Goal: Use online tool/utility: Use online tool/utility

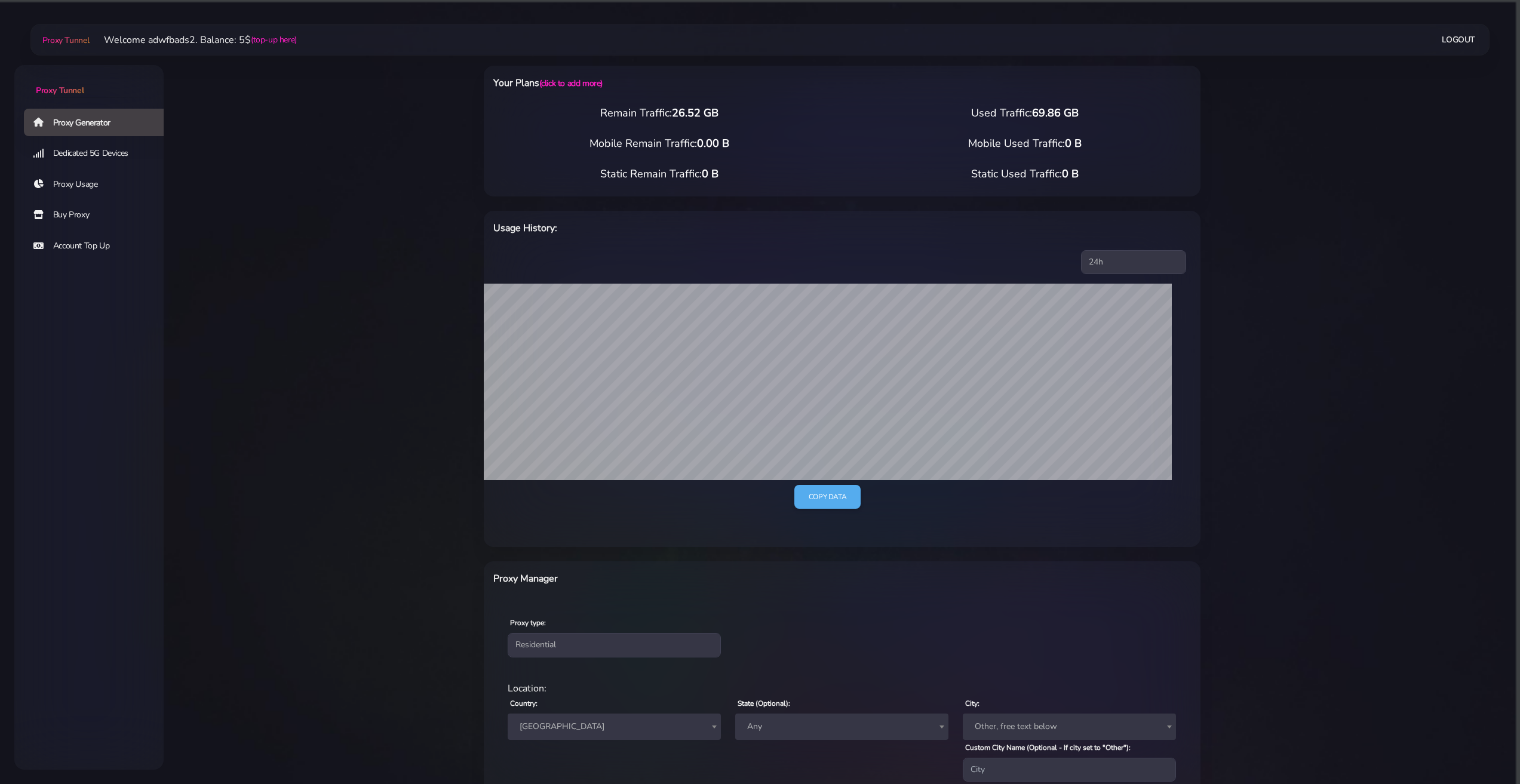
select select "FR"
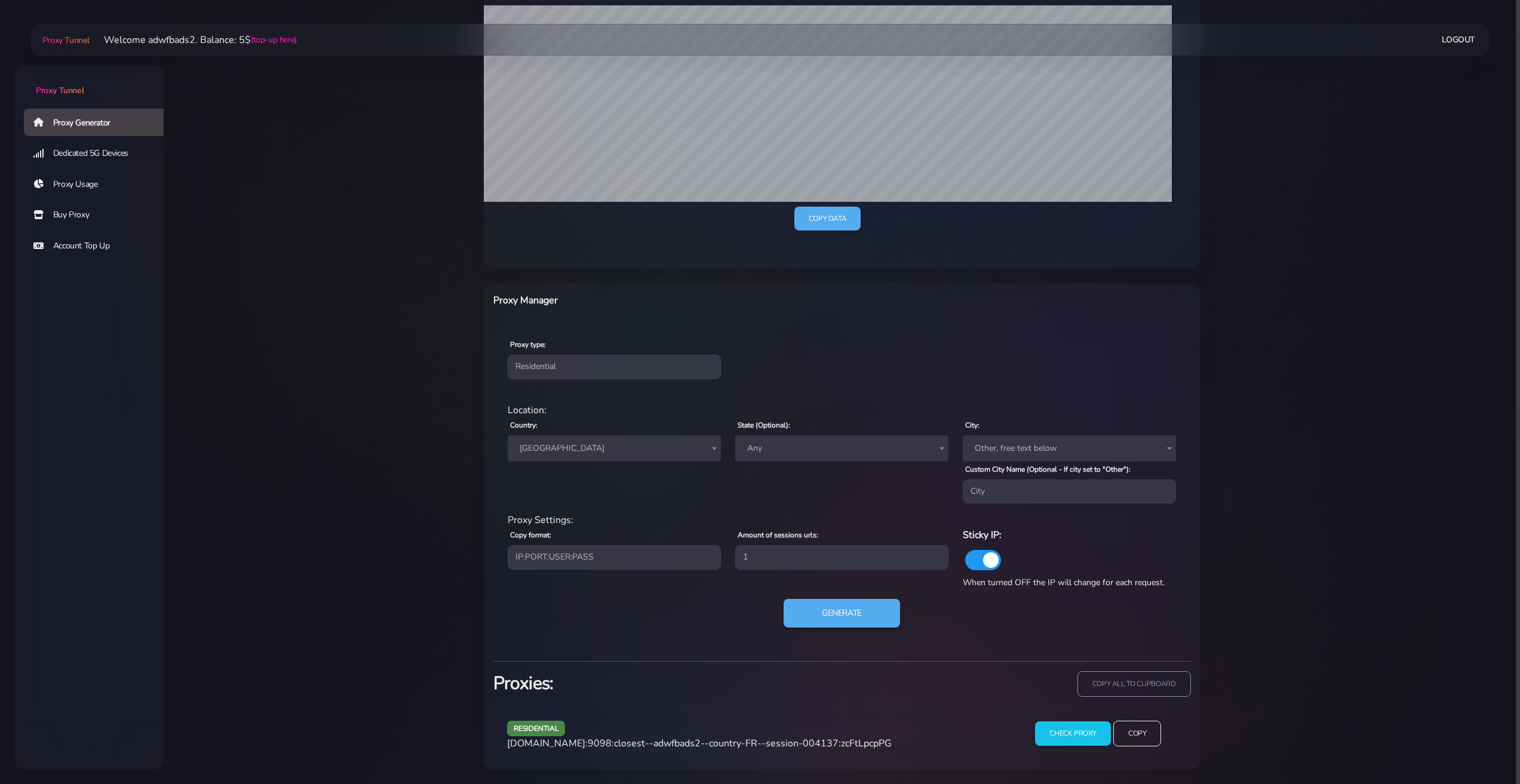
click at [525, 453] on span "[GEOGRAPHIC_DATA]" at bounding box center [614, 448] width 199 height 17
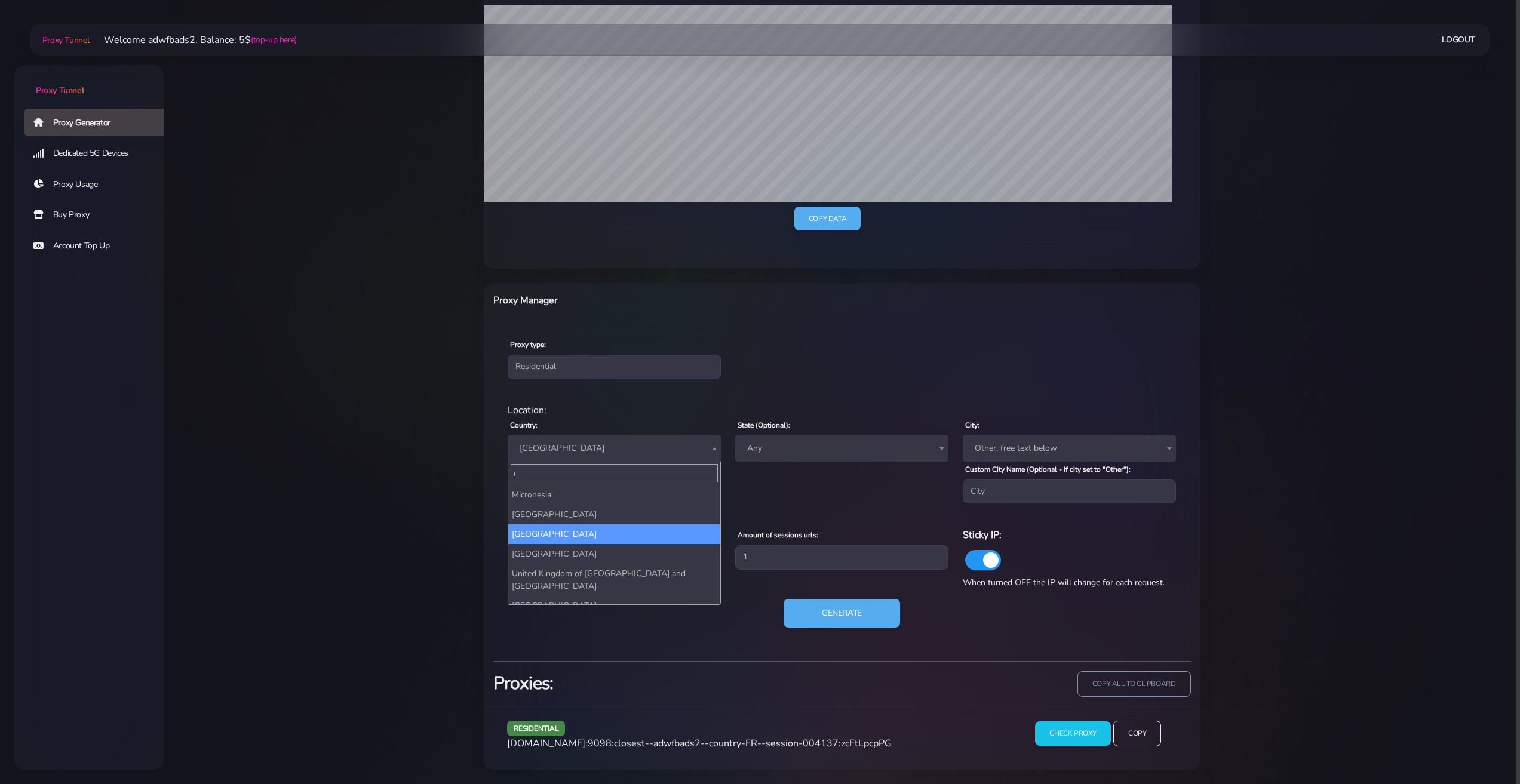
scroll to position [0, 0]
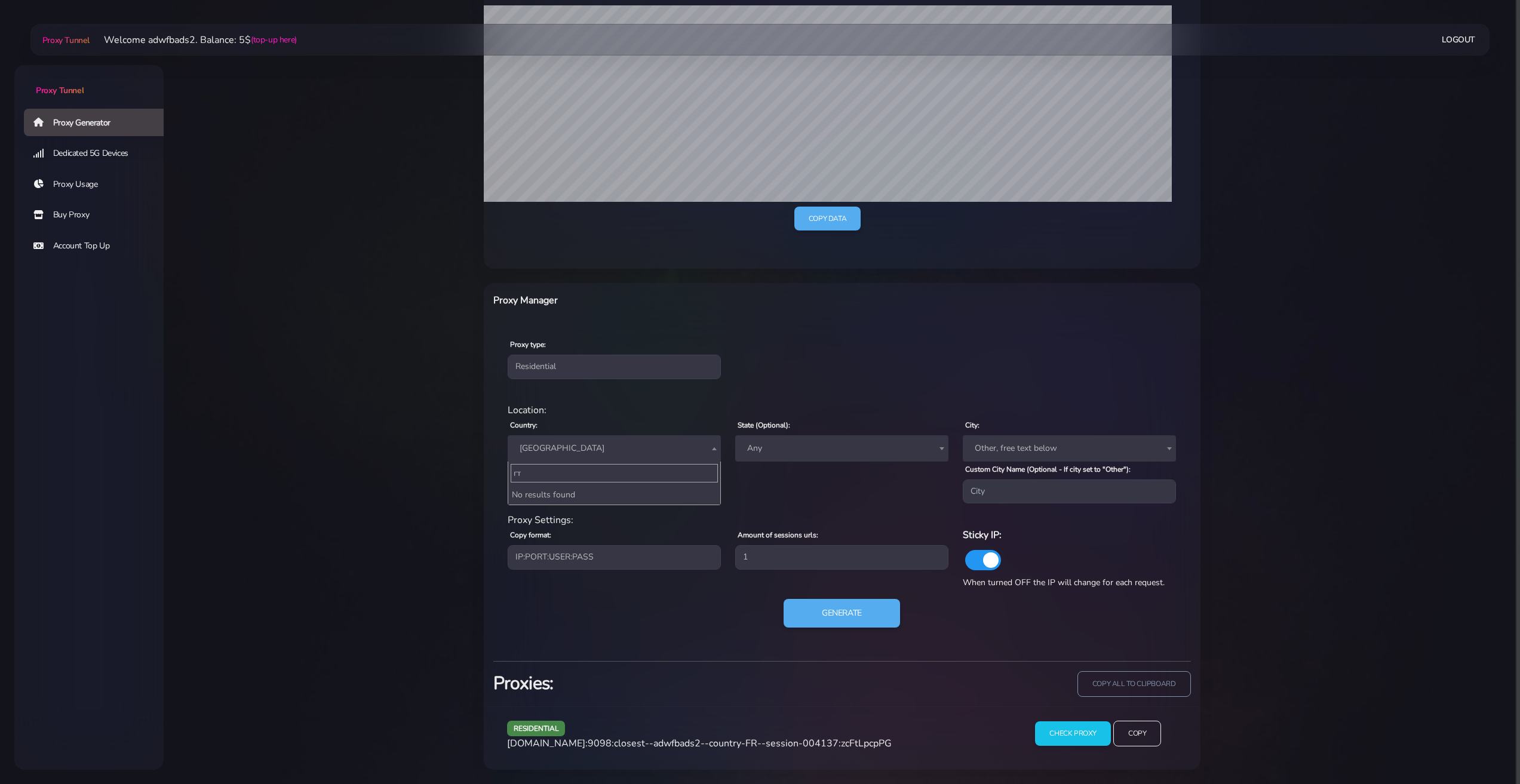
type input "г"
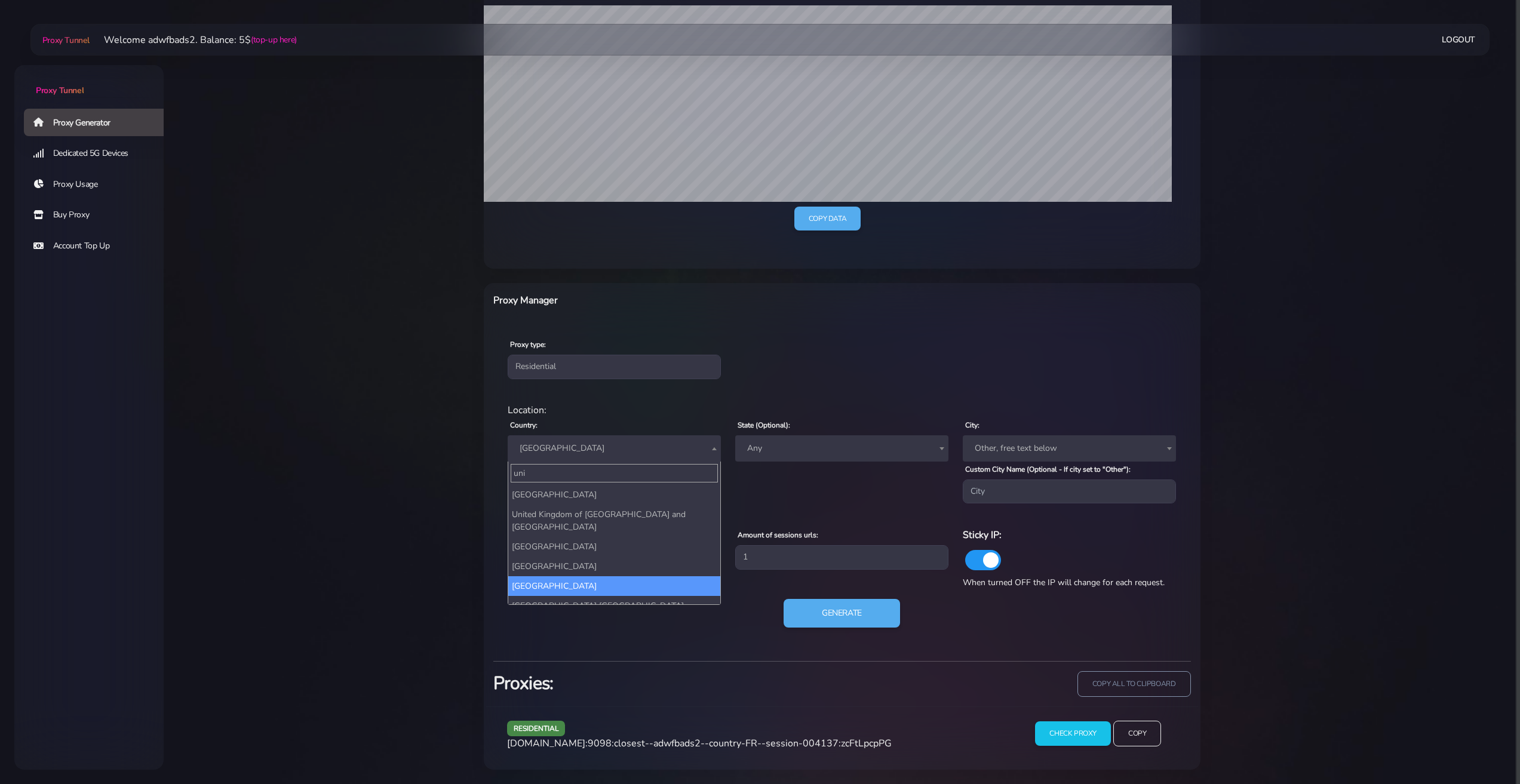
type input "uni"
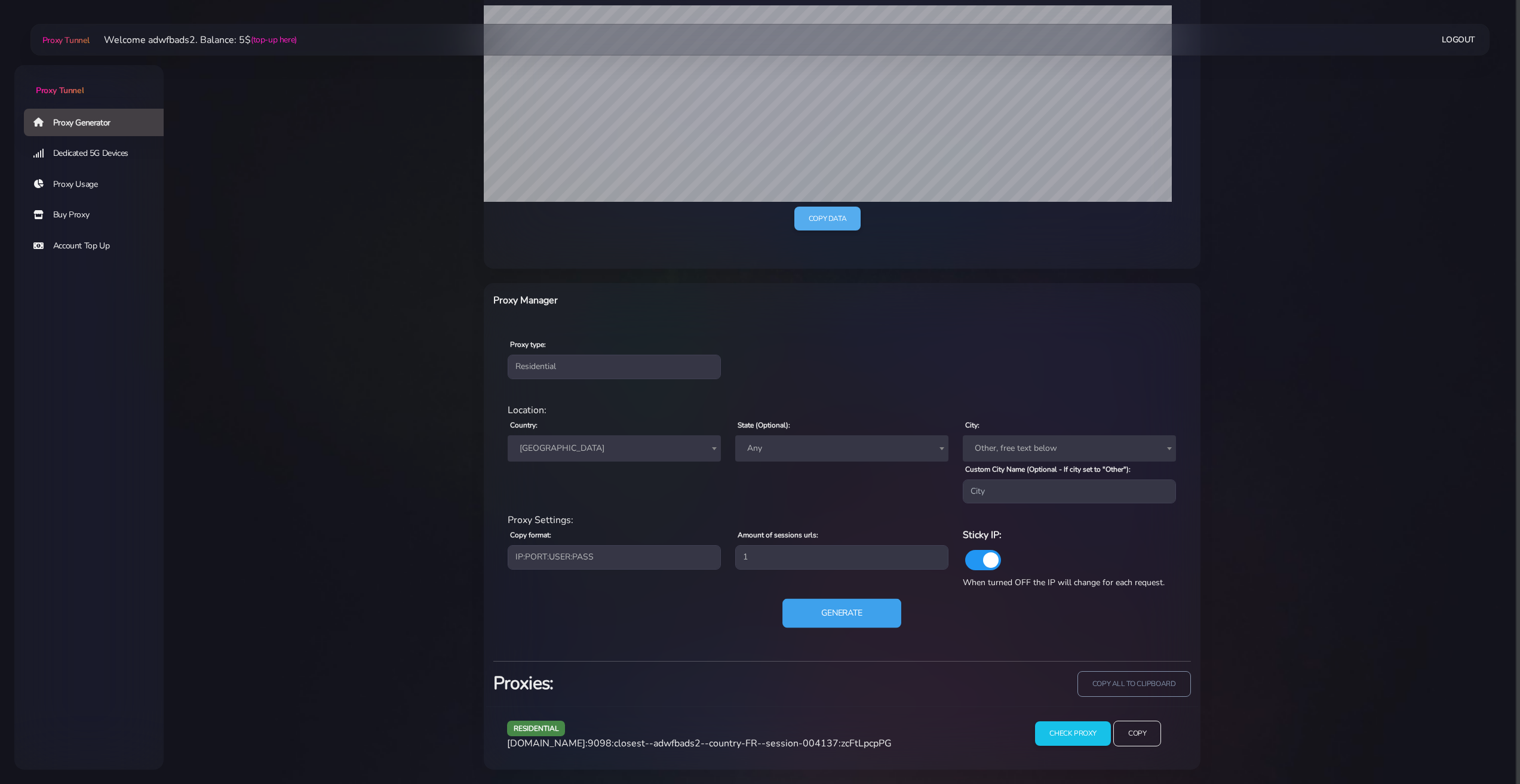
click at [847, 618] on button "Generate" at bounding box center [842, 613] width 119 height 29
click at [1123, 724] on input "Copy" at bounding box center [1137, 733] width 49 height 26
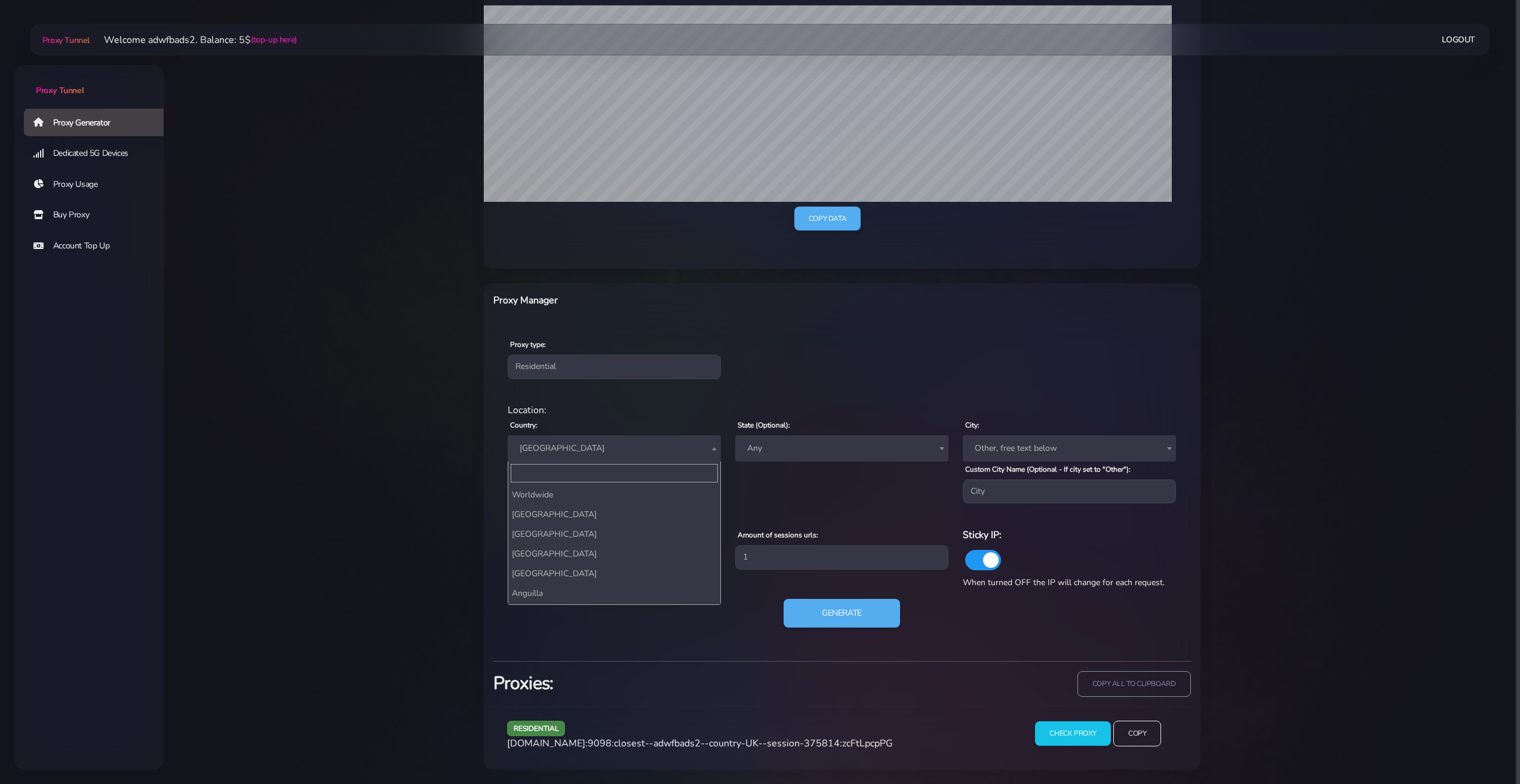
click at [561, 444] on span "[GEOGRAPHIC_DATA]" at bounding box center [614, 448] width 199 height 17
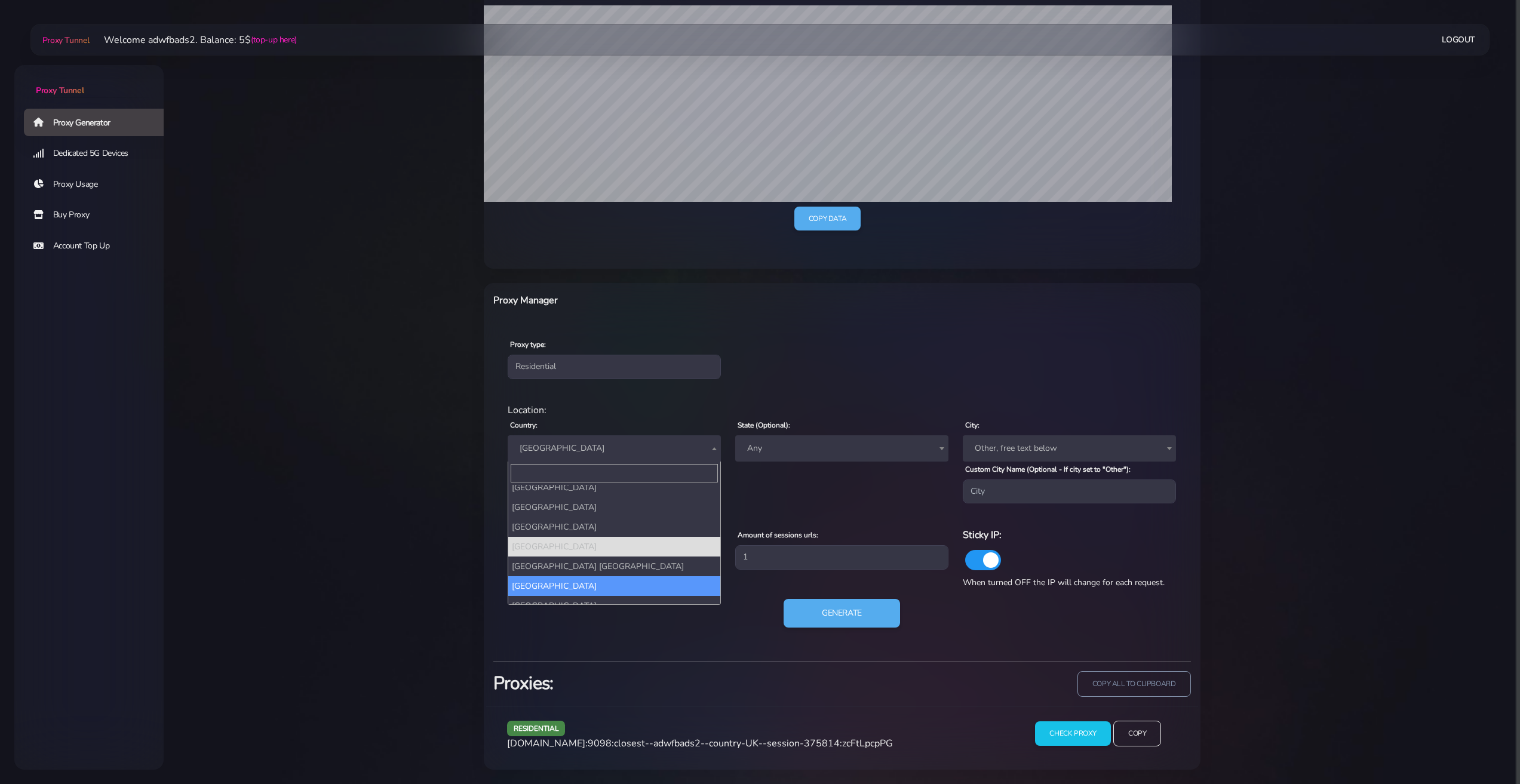
select select "US"
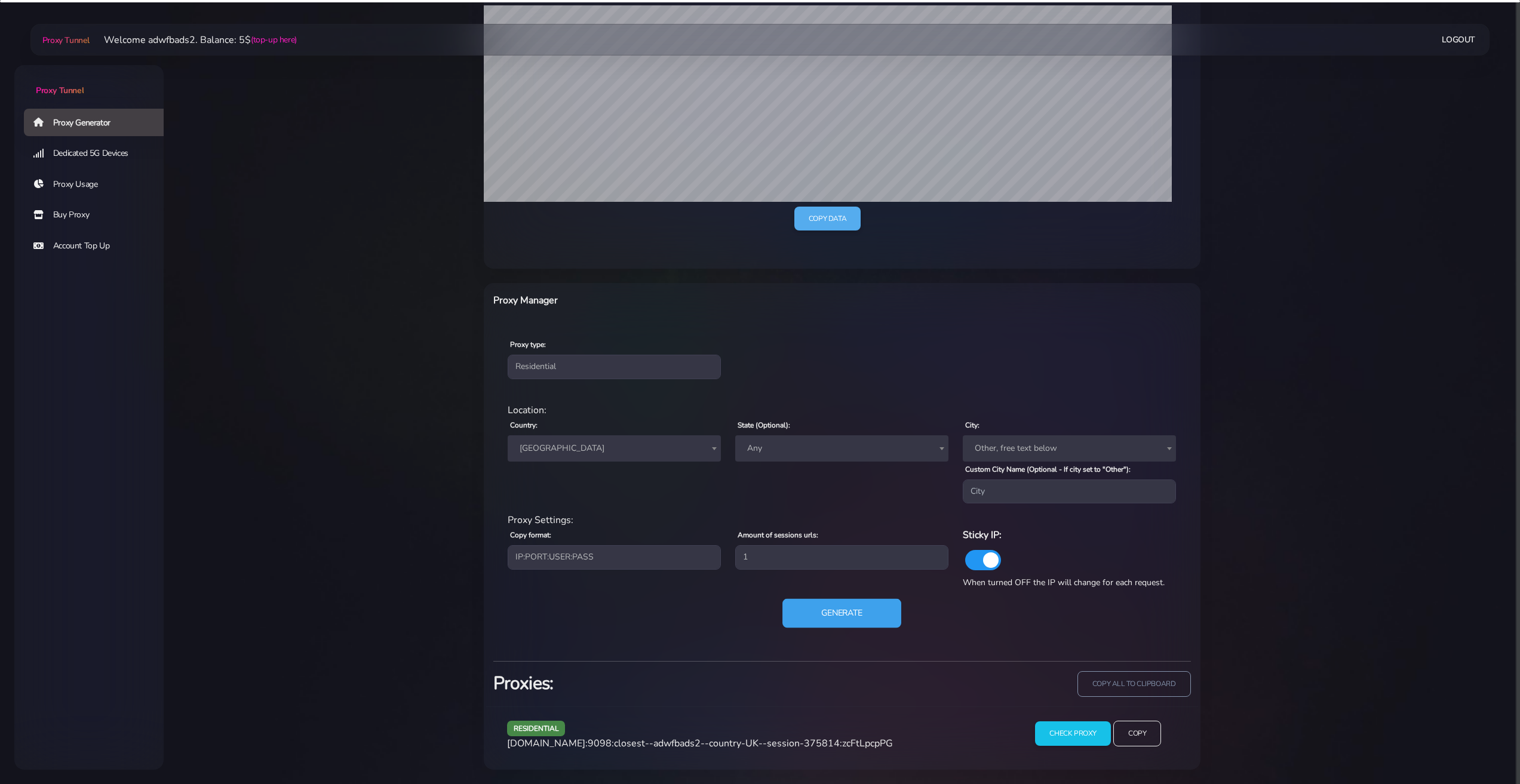
click at [811, 604] on button "Generate" at bounding box center [842, 613] width 119 height 29
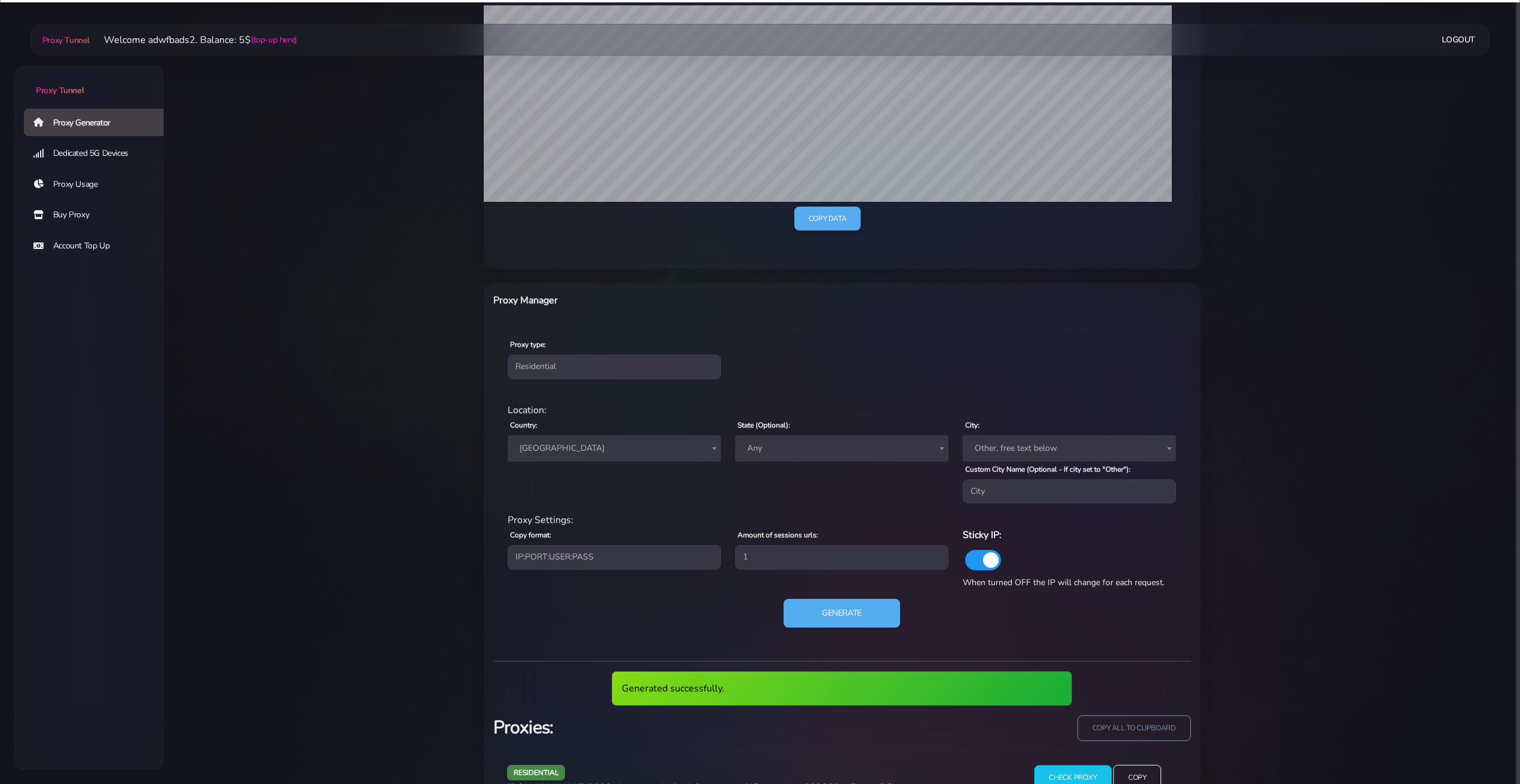
drag, startPoint x: 1127, startPoint y: 773, endPoint x: 1052, endPoint y: 773, distance: 75.0
click at [1127, 773] on input "Copy" at bounding box center [1137, 777] width 48 height 26
